Goal: Task Accomplishment & Management: Manage account settings

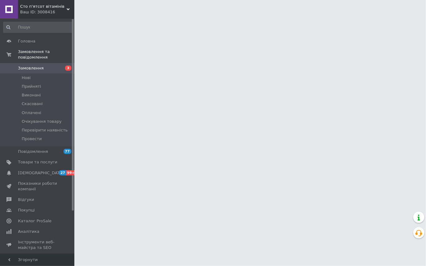
click at [45, 65] on span "Замовлення" at bounding box center [37, 68] width 39 height 6
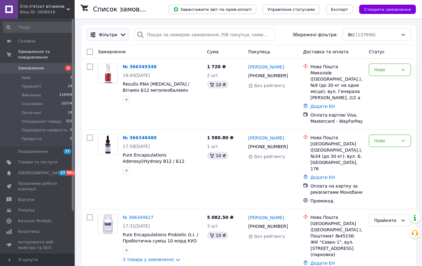
click at [121, 37] on icon at bounding box center [123, 34] width 7 height 7
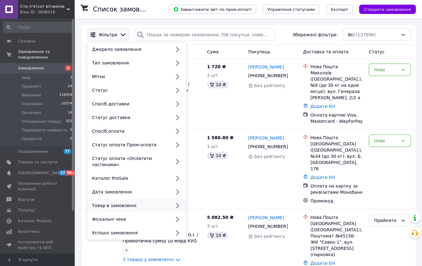
click at [127, 202] on div "Товар в замовленні" at bounding box center [130, 205] width 81 height 6
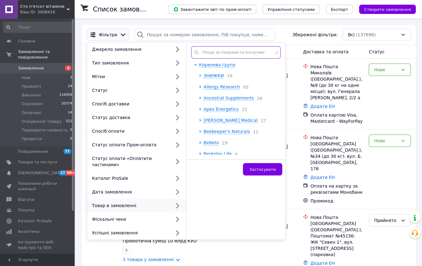
click at [231, 53] on input "text" at bounding box center [236, 52] width 90 height 12
paste input "Pure Encapsulations [MEDICAL_DATA] Vegan / Витамин Д3 веганский жидкий 10 мл"
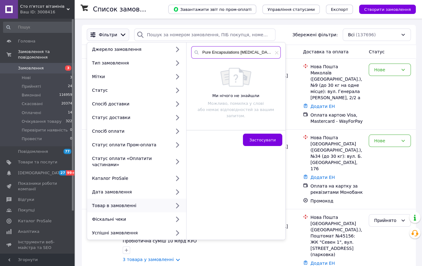
scroll to position [0, 71]
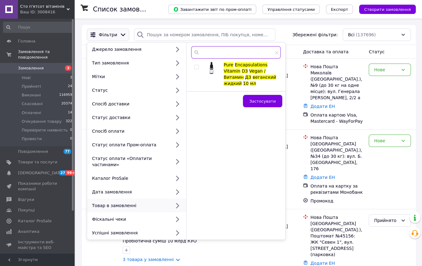
type input "Pure Encapsulations [MEDICAL_DATA] Vegan / Витамин Д3 веганский жидкий 10 мл"
click at [197, 67] on input "checkbox" at bounding box center [196, 67] width 4 height 4
checkbox input "true"
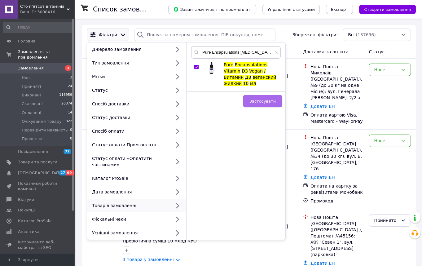
click at [259, 103] on span "Застосувати" at bounding box center [262, 101] width 26 height 5
